Goal: Information Seeking & Learning: Learn about a topic

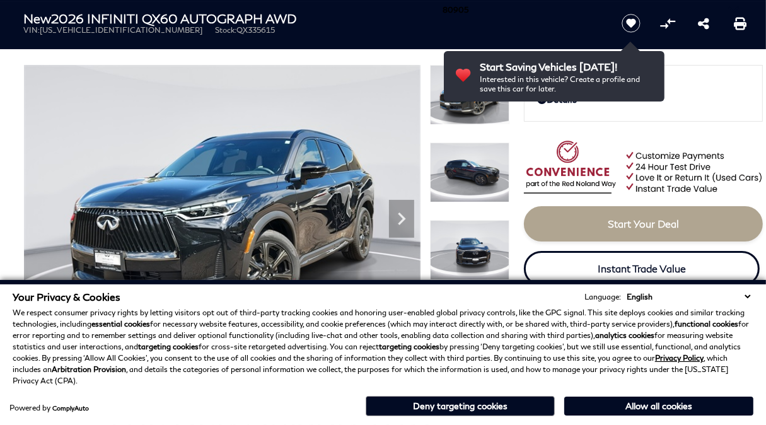
scroll to position [63, 0]
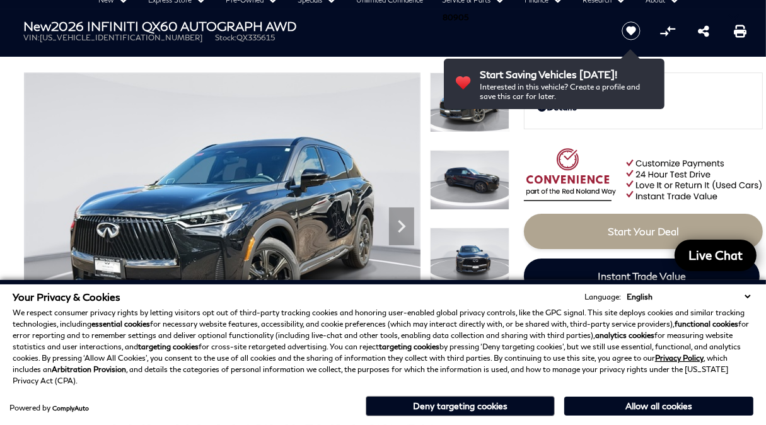
drag, startPoint x: 747, startPoint y: 296, endPoint x: 756, endPoint y: 299, distance: 9.0
click at [748, 296] on select "English Spanish / Español English / [GEOGRAPHIC_DATA] Korean / 한국어 Vietnamese /…" at bounding box center [688, 297] width 130 height 12
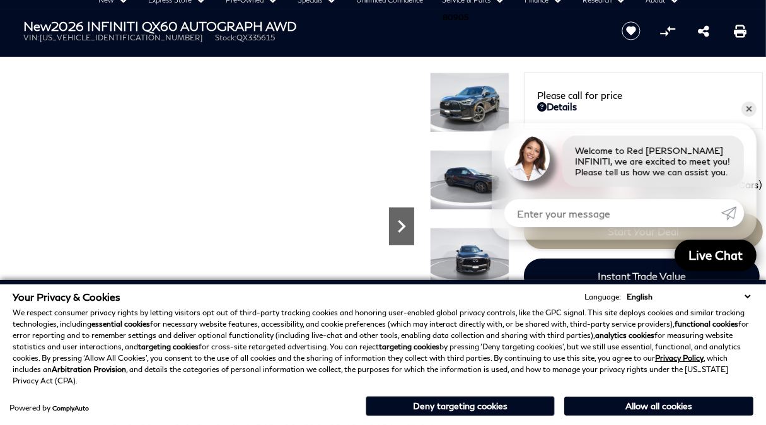
click at [403, 224] on icon "Next" at bounding box center [402, 226] width 8 height 13
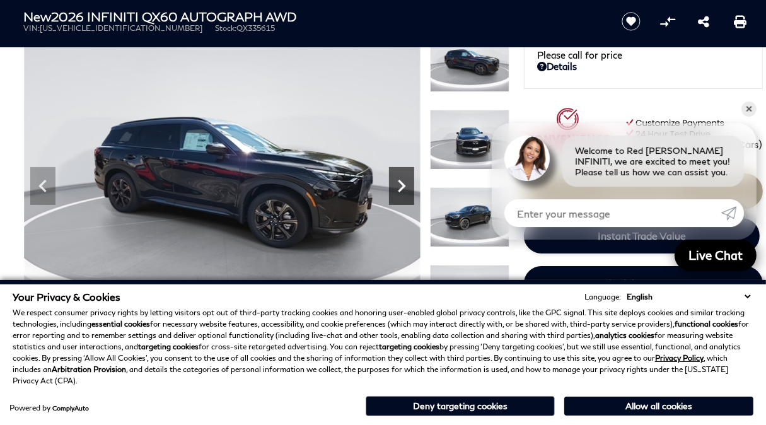
scroll to position [126, 0]
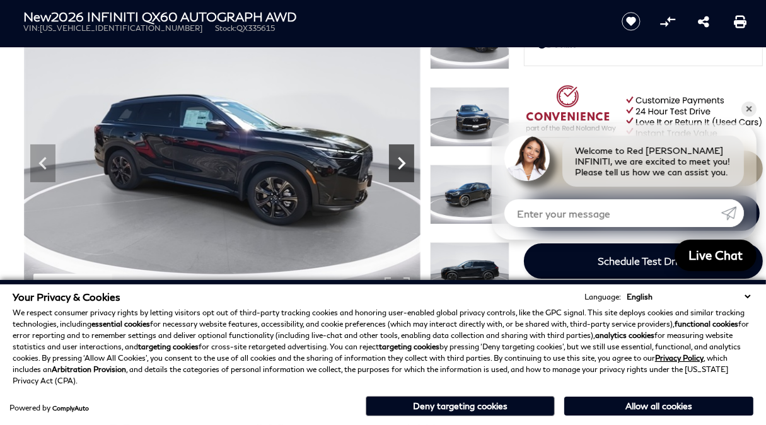
click at [400, 161] on icon "Next" at bounding box center [401, 163] width 25 height 25
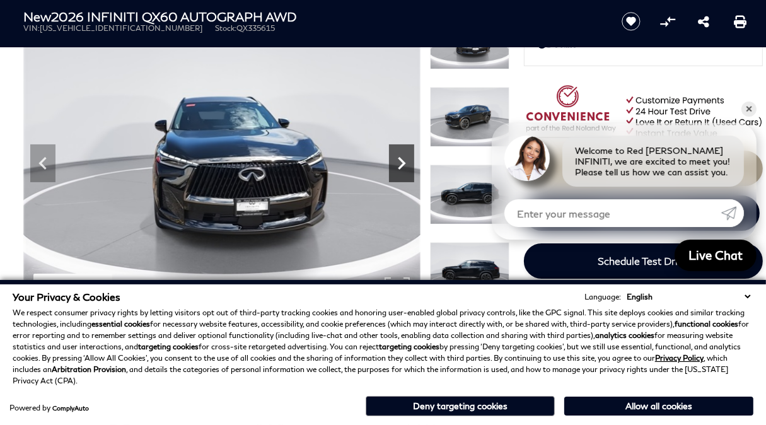
click at [400, 162] on icon "Next" at bounding box center [401, 163] width 25 height 25
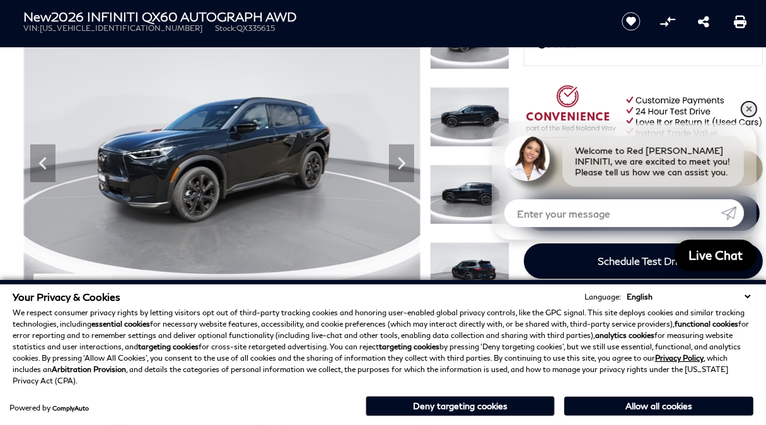
click at [747, 107] on link "✕" at bounding box center [748, 108] width 15 height 15
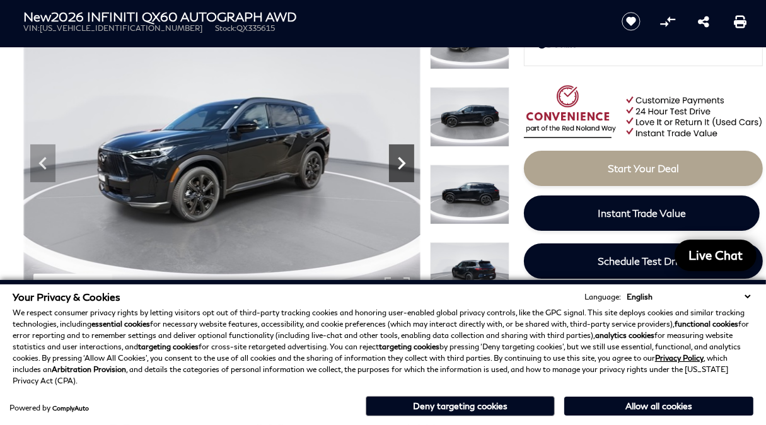
click at [400, 153] on icon "Next" at bounding box center [401, 163] width 25 height 25
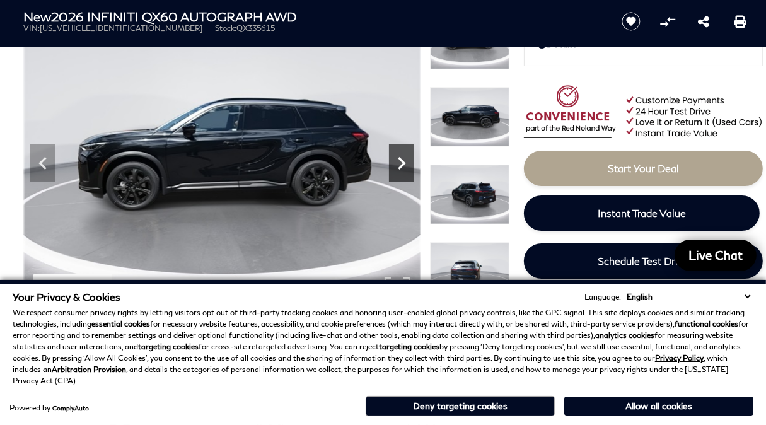
click at [401, 158] on icon "Next" at bounding box center [401, 163] width 25 height 25
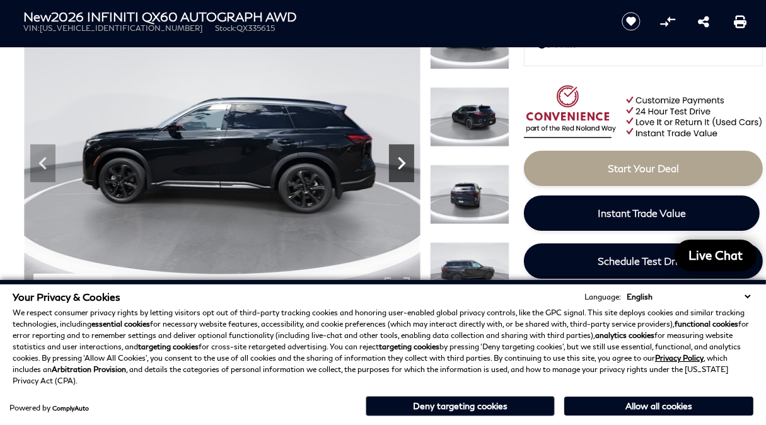
click at [401, 158] on icon "Next" at bounding box center [401, 163] width 25 height 25
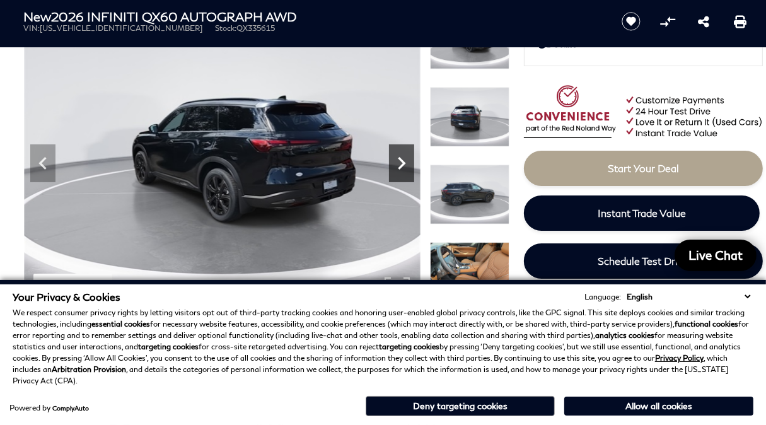
click at [401, 158] on icon "Next" at bounding box center [401, 163] width 25 height 25
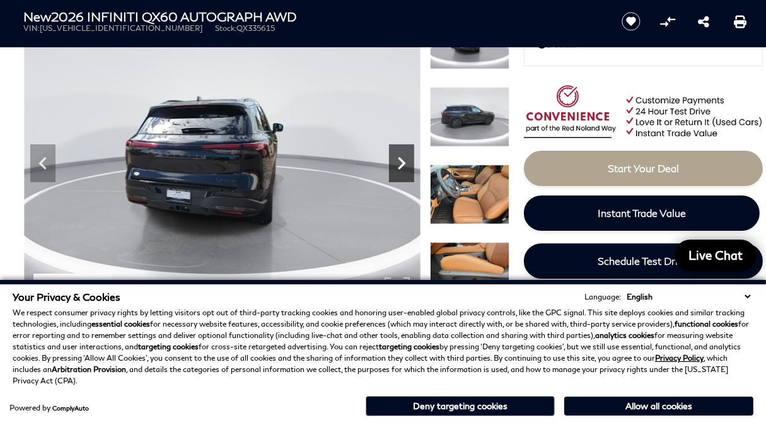
click at [401, 158] on icon "Next" at bounding box center [401, 163] width 25 height 25
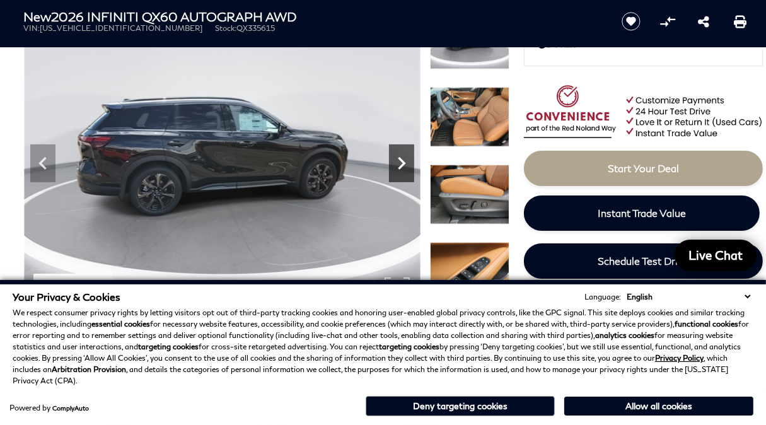
click at [401, 158] on icon "Next" at bounding box center [401, 163] width 25 height 25
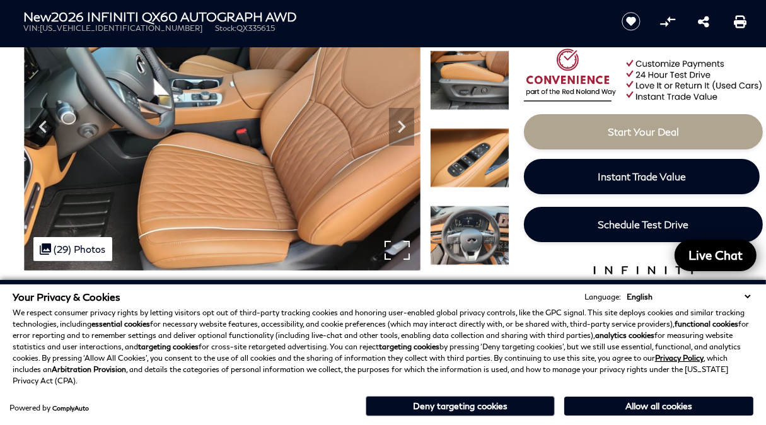
scroll to position [189, 0]
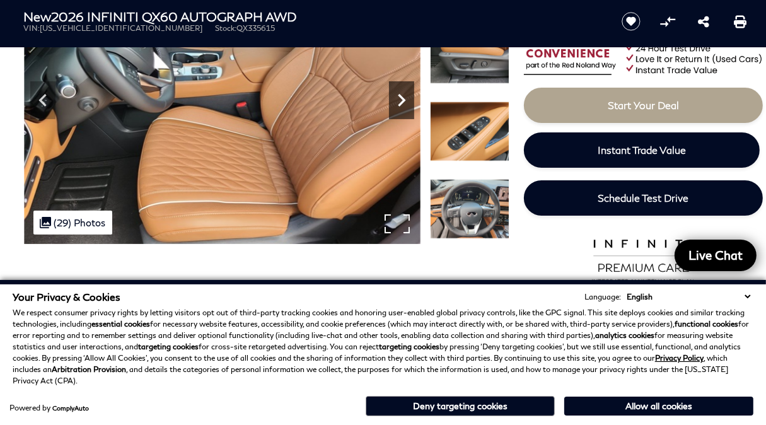
click at [406, 93] on icon "Next" at bounding box center [401, 100] width 25 height 25
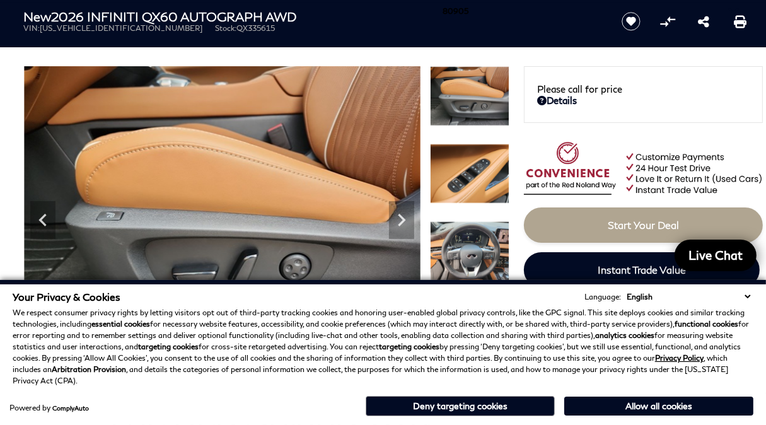
scroll to position [63, 0]
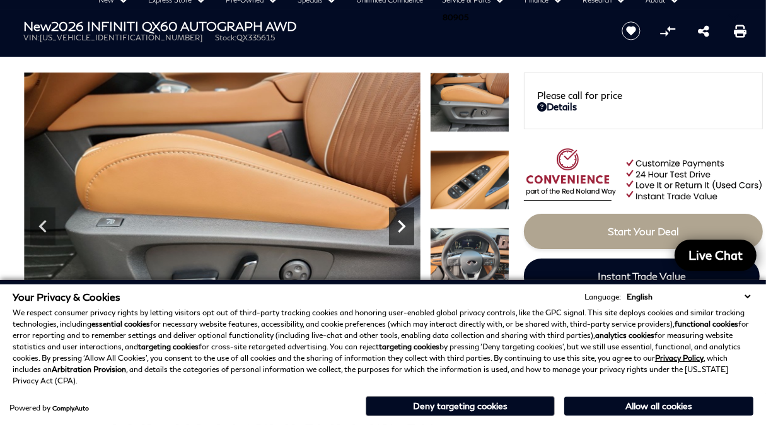
click at [401, 226] on icon "Next" at bounding box center [401, 226] width 25 height 25
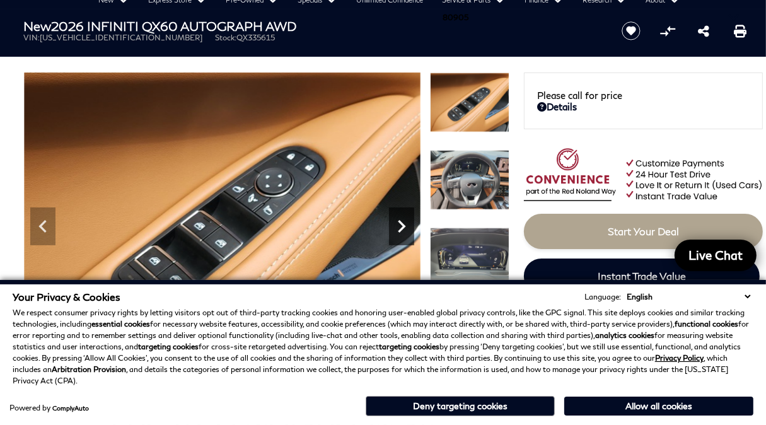
click at [401, 224] on icon "Next" at bounding box center [402, 226] width 8 height 13
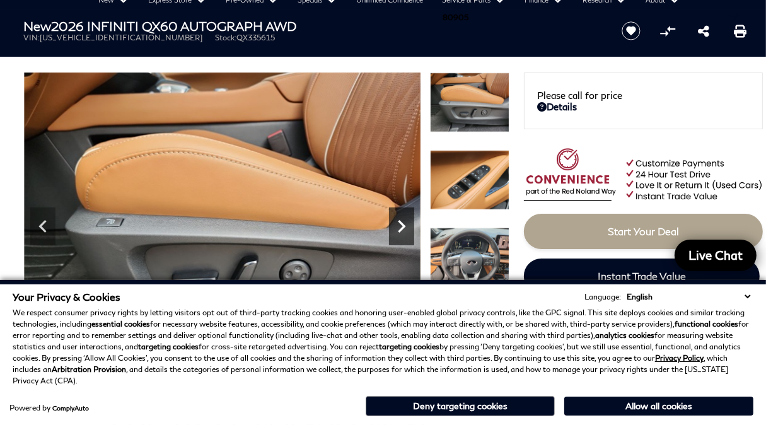
click at [402, 224] on icon "Next" at bounding box center [402, 226] width 8 height 13
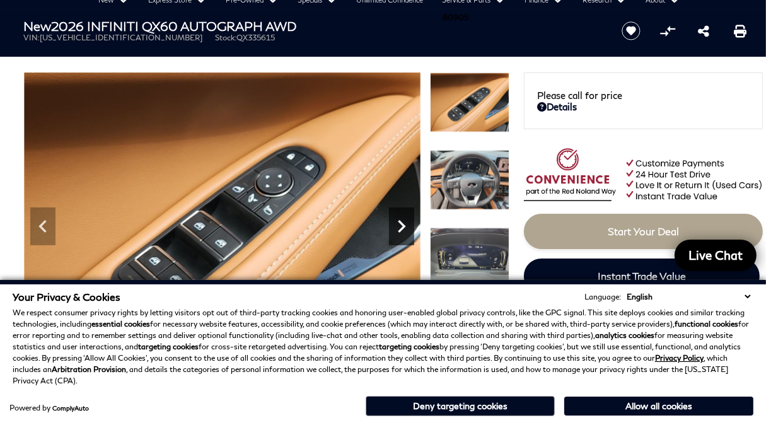
click at [402, 224] on icon "Next" at bounding box center [402, 226] width 8 height 13
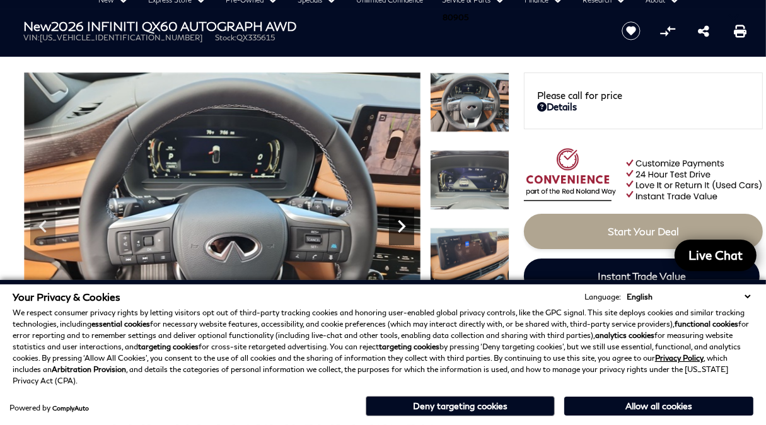
click at [396, 220] on icon "Next" at bounding box center [401, 226] width 25 height 25
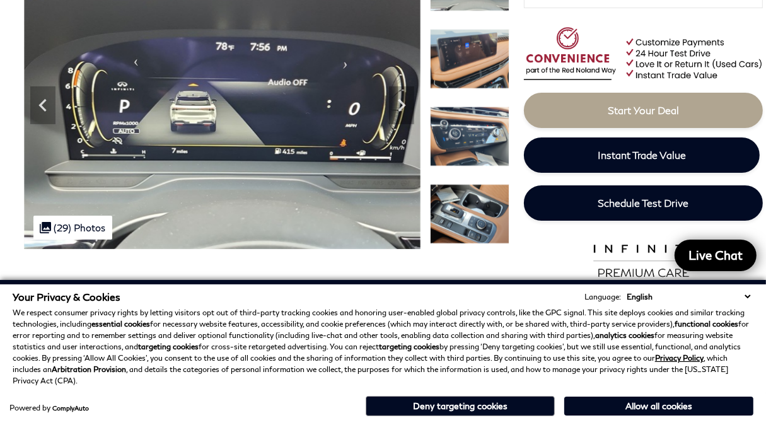
scroll to position [189, 0]
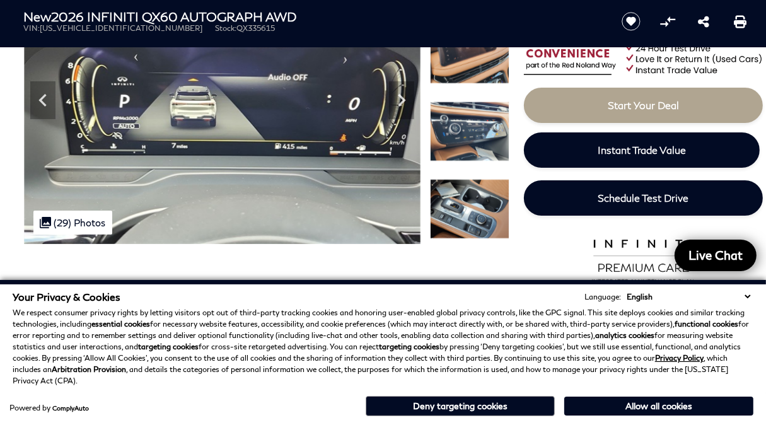
click at [483, 212] on img at bounding box center [469, 209] width 79 height 60
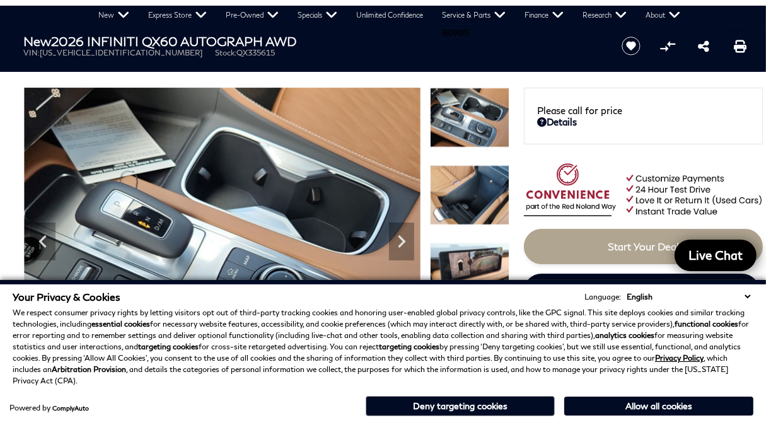
scroll to position [126, 0]
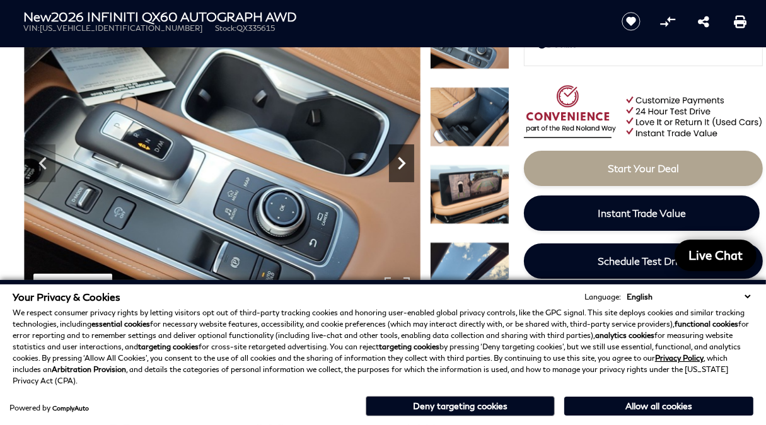
click at [400, 157] on icon "Next" at bounding box center [401, 163] width 25 height 25
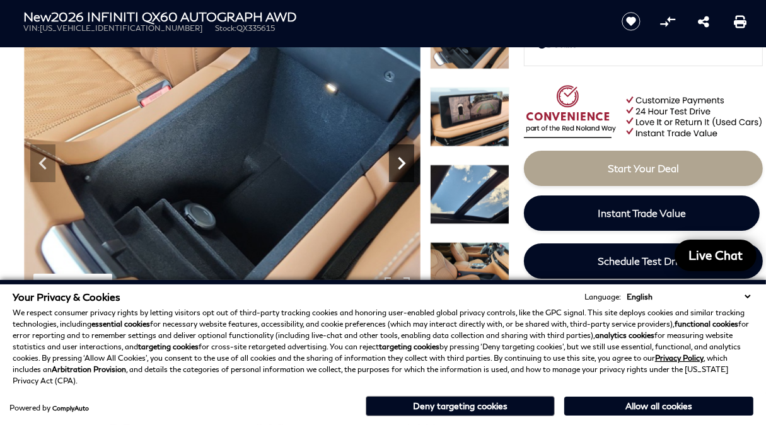
click at [400, 157] on icon "Next" at bounding box center [401, 163] width 25 height 25
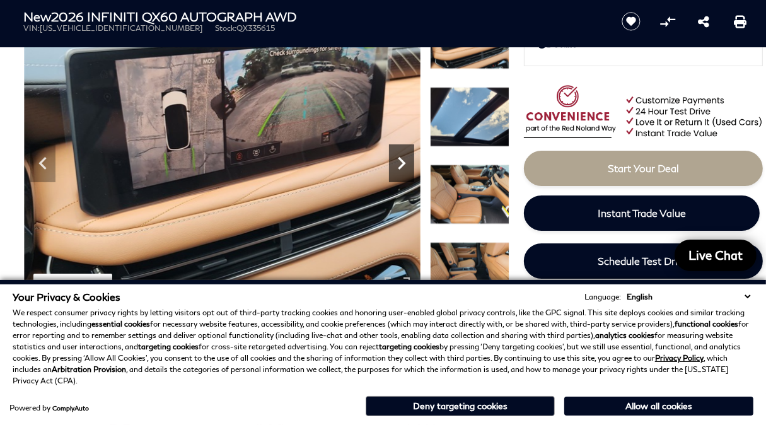
click at [400, 157] on icon "Next" at bounding box center [401, 163] width 25 height 25
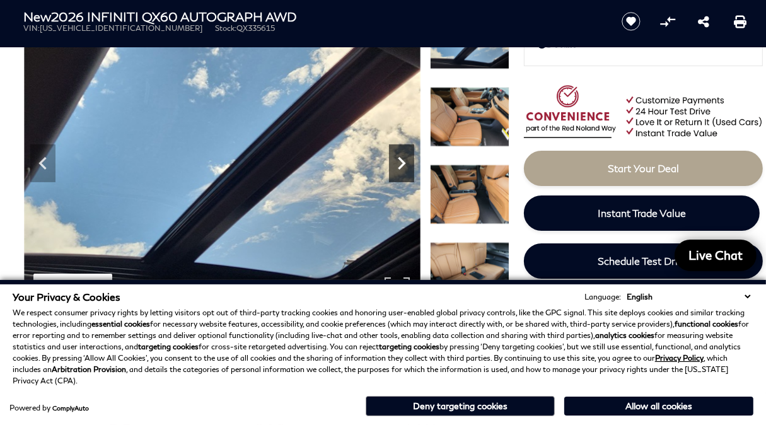
click at [400, 157] on icon "Next" at bounding box center [401, 163] width 25 height 25
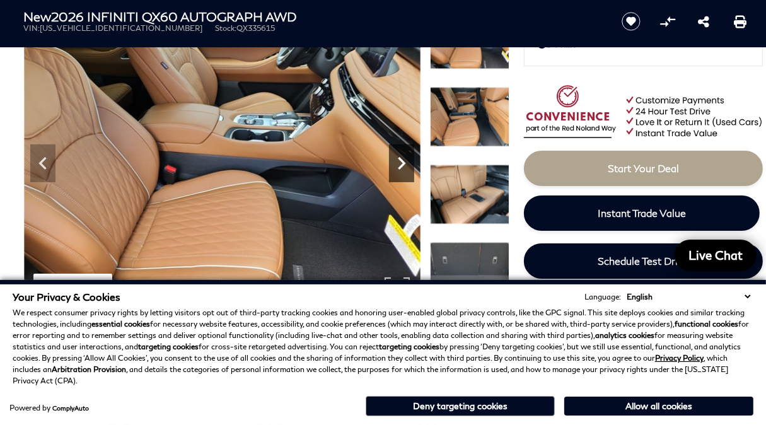
click at [404, 158] on icon "Next" at bounding box center [401, 163] width 25 height 25
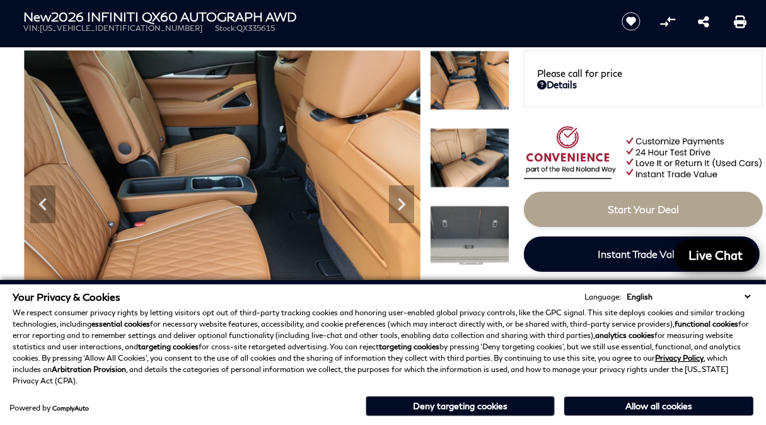
scroll to position [63, 0]
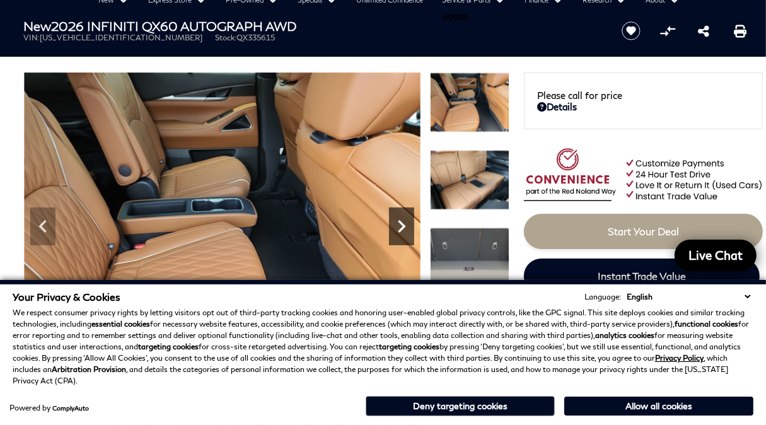
click at [406, 223] on icon "Next" at bounding box center [401, 226] width 25 height 25
